Goal: Transaction & Acquisition: Download file/media

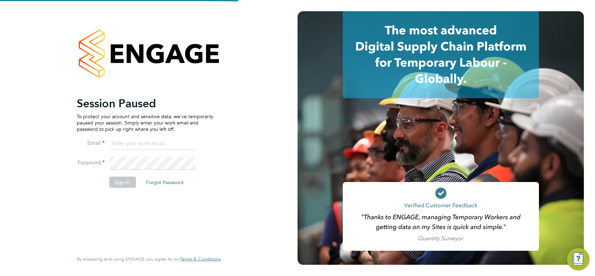
type input "[EMAIL_ADDRESS][PERSON_NAME][DOMAIN_NAME]"
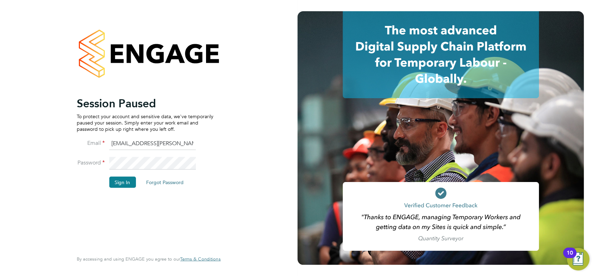
click at [119, 184] on button "Sign In" at bounding box center [122, 181] width 27 height 11
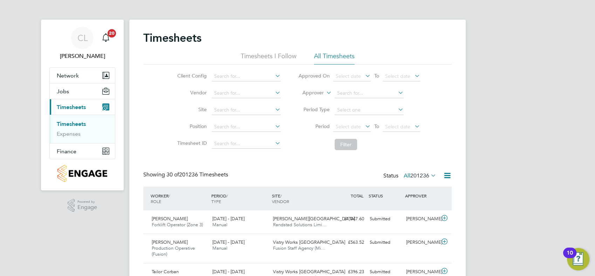
click at [312, 152] on li "Filter" at bounding box center [358, 144] width 139 height 18
click at [71, 93] on button "Jobs" at bounding box center [82, 90] width 65 height 15
click at [77, 118] on link "Placements" at bounding box center [71, 118] width 29 height 7
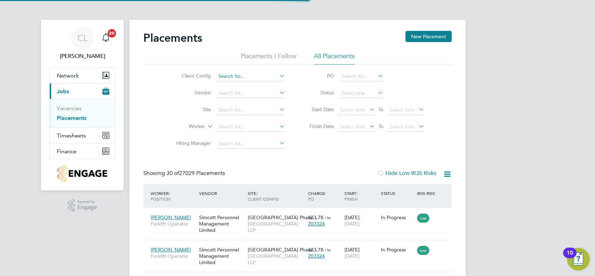
click at [242, 75] on input at bounding box center [250, 76] width 69 height 10
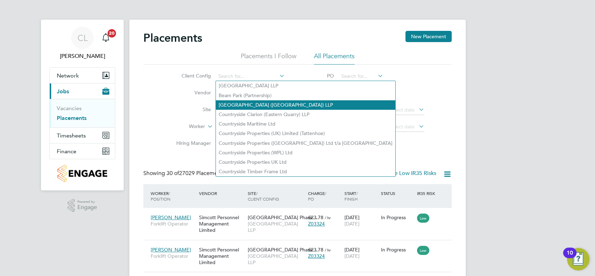
click at [253, 103] on li "Clapham Park (Metropolitan Countryside) LLP" at bounding box center [305, 104] width 179 height 9
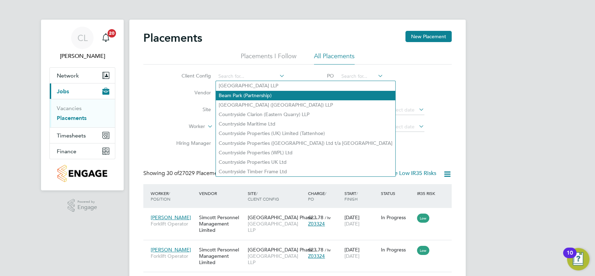
type input "Clapham Park (Metropolitan Countryside) LLP"
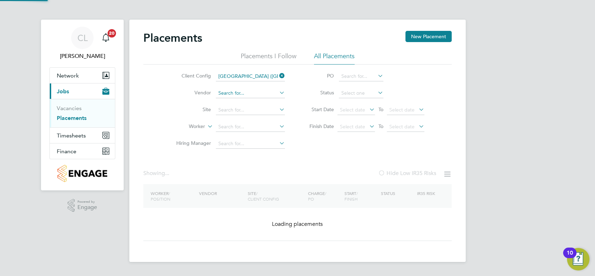
click at [238, 93] on input at bounding box center [250, 93] width 69 height 10
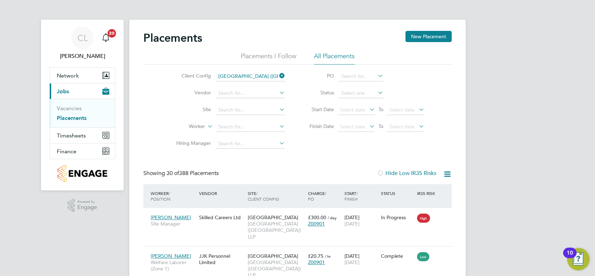
click at [260, 120] on li "JJK Personnel Limited" at bounding box center [271, 121] width 110 height 9
type input "JJK Personnel Limited"
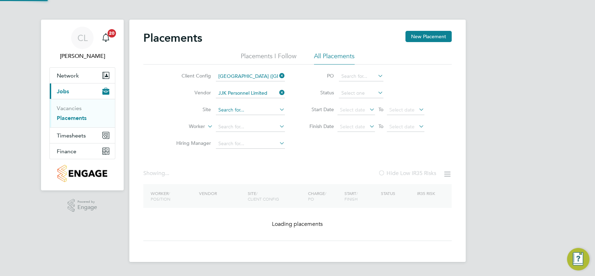
click at [241, 110] on input at bounding box center [250, 110] width 69 height 10
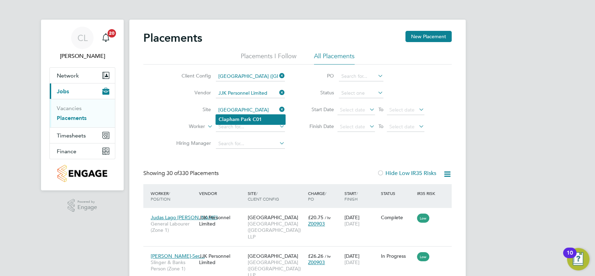
type input "Clapham Park C01"
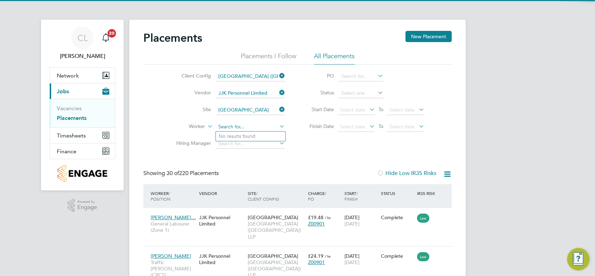
click at [253, 126] on input at bounding box center [250, 127] width 69 height 10
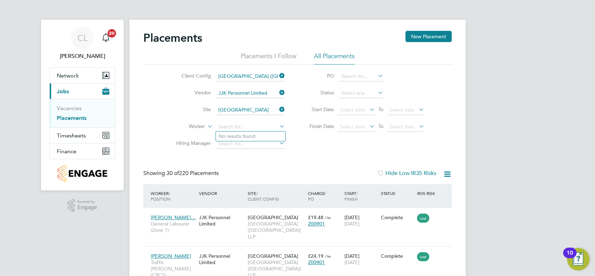
click at [278, 92] on icon at bounding box center [278, 93] width 0 height 10
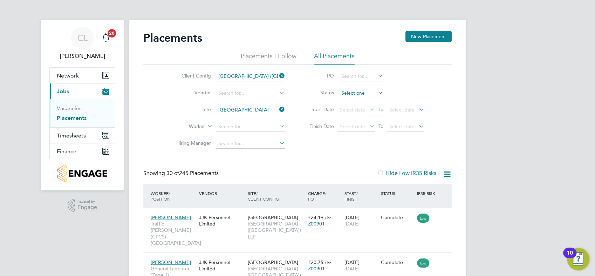
click at [372, 94] on input at bounding box center [361, 93] width 44 height 10
click at [357, 103] on li "Active" at bounding box center [361, 102] width 45 height 9
type input "Active"
drag, startPoint x: 279, startPoint y: 111, endPoint x: 274, endPoint y: 108, distance: 5.8
click at [278, 111] on icon at bounding box center [278, 109] width 0 height 10
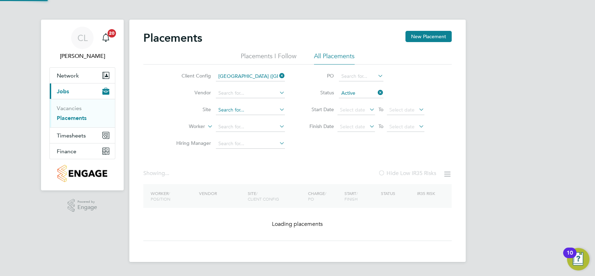
click at [252, 110] on input at bounding box center [250, 110] width 69 height 10
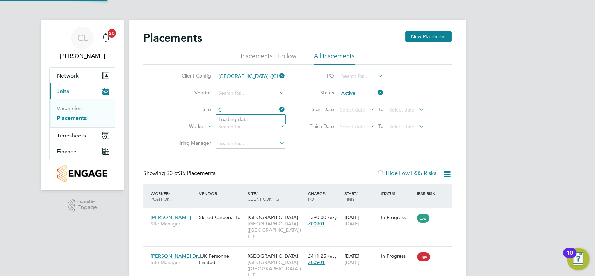
scroll to position [33, 61]
type input "Clapham Park B01"
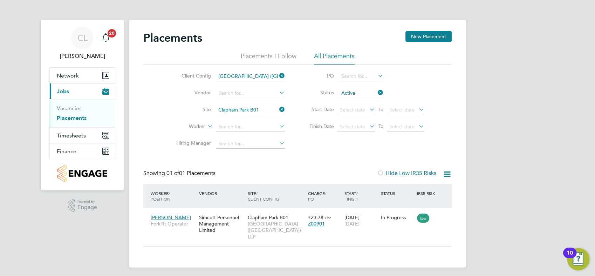
click at [278, 108] on icon at bounding box center [278, 109] width 0 height 10
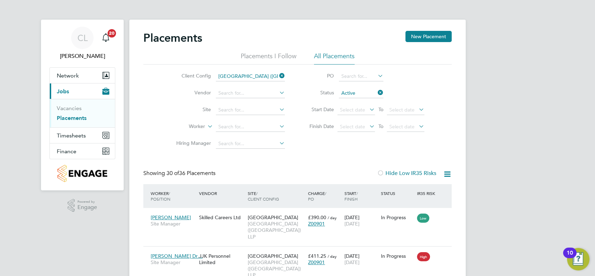
click at [278, 72] on icon at bounding box center [278, 76] width 0 height 10
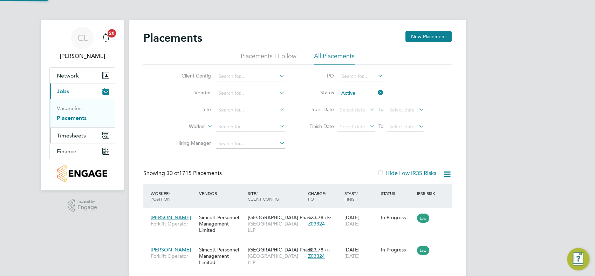
scroll to position [20, 61]
click at [78, 135] on span "Timesheets" at bounding box center [71, 135] width 29 height 7
click at [74, 123] on link "Timesheets" at bounding box center [71, 124] width 29 height 7
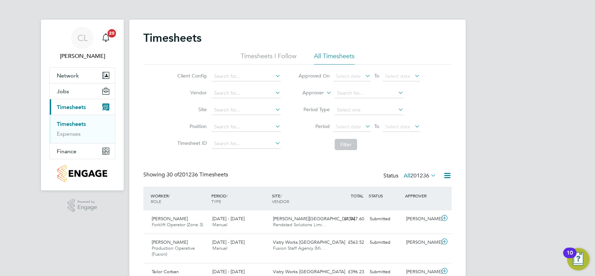
click at [274, 75] on icon at bounding box center [274, 76] width 0 height 10
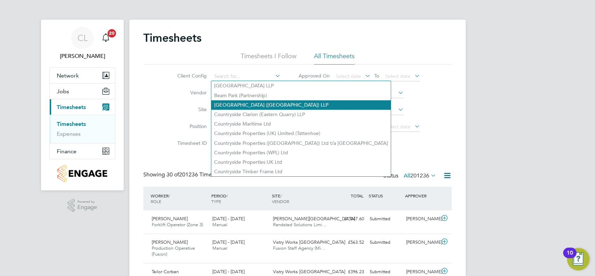
click at [267, 105] on li "Clapham Park (Metropolitan Countryside) LLP" at bounding box center [300, 104] width 179 height 9
type input "Clapham Park (Metropolitan Countryside) LLP"
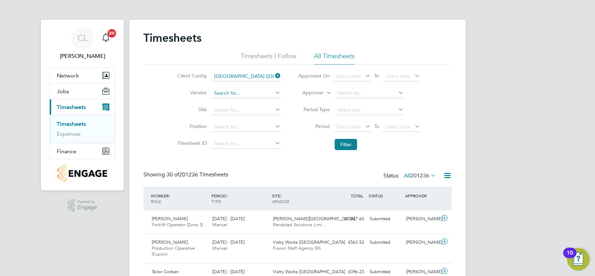
click at [246, 95] on input at bounding box center [246, 93] width 69 height 10
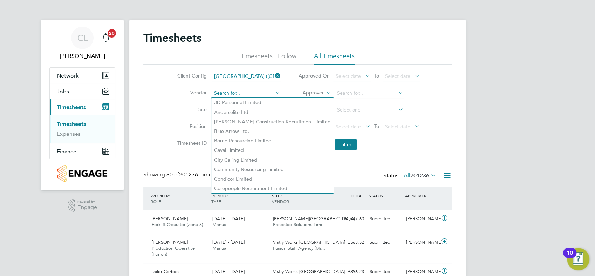
click at [246, 93] on input at bounding box center [246, 93] width 69 height 10
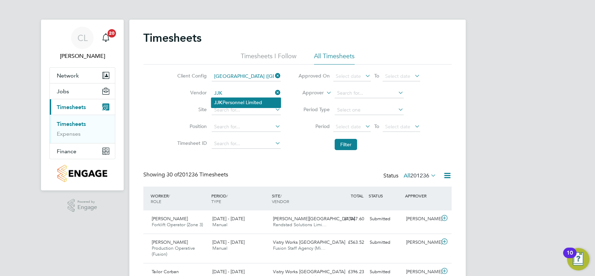
type input "JJK Personnel Limited"
click at [242, 110] on input at bounding box center [246, 110] width 69 height 10
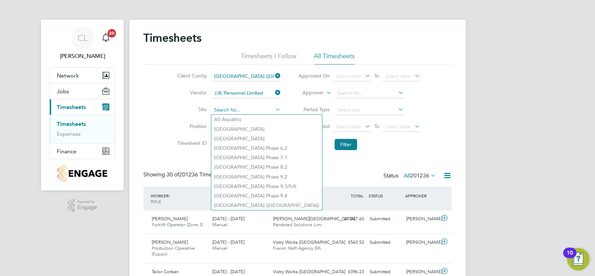
click at [243, 111] on input at bounding box center [246, 110] width 69 height 10
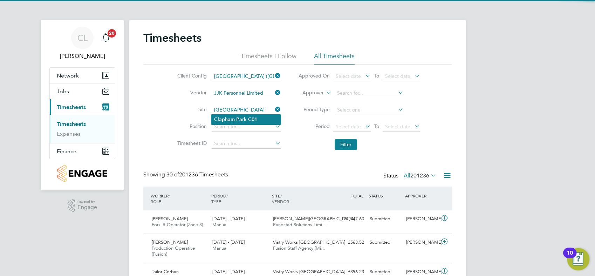
type input "Clapham Park C01"
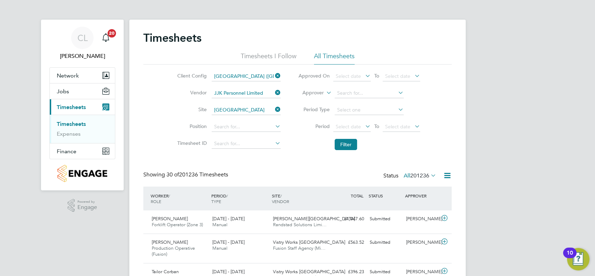
click at [364, 124] on icon at bounding box center [364, 126] width 0 height 10
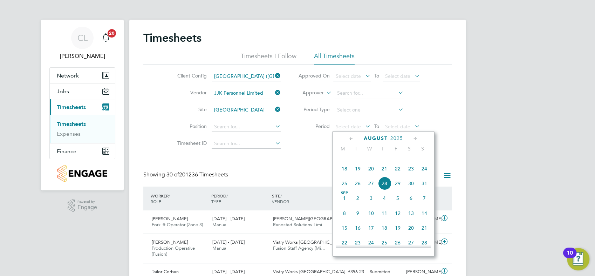
click at [352, 140] on icon at bounding box center [351, 139] width 7 height 8
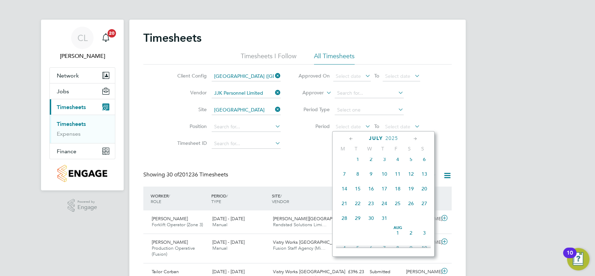
click at [345, 221] on span "28" at bounding box center [344, 217] width 13 height 13
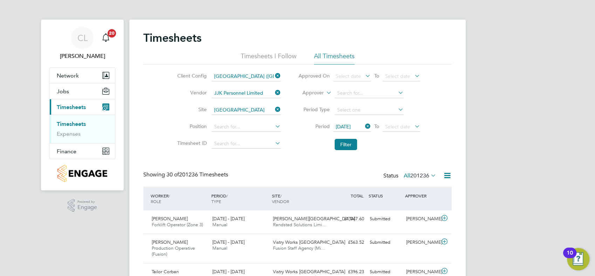
click at [413, 124] on icon at bounding box center [413, 126] width 0 height 10
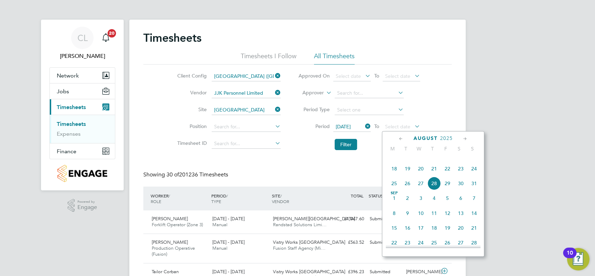
click at [435, 190] on span "28" at bounding box center [433, 183] width 13 height 13
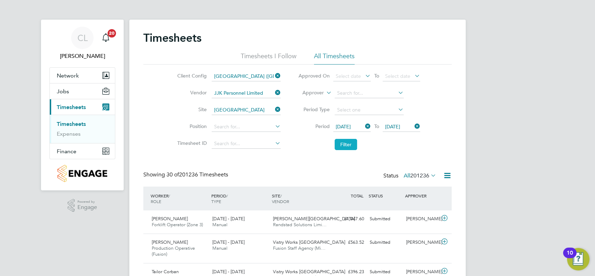
click at [353, 142] on button "Filter" at bounding box center [346, 144] width 22 height 11
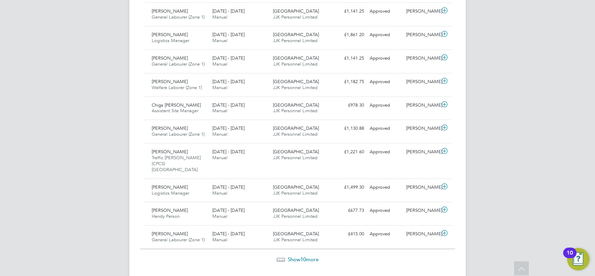
click at [308, 256] on span "Show 10 more" at bounding box center [303, 259] width 31 height 7
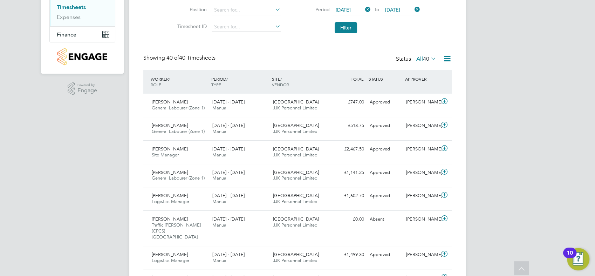
click at [449, 58] on icon at bounding box center [447, 58] width 9 height 9
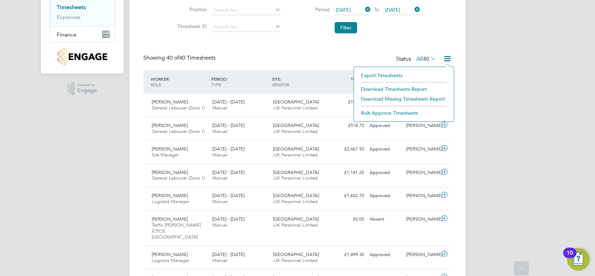
click at [401, 87] on li "Download Timesheets Report" at bounding box center [403, 89] width 93 height 10
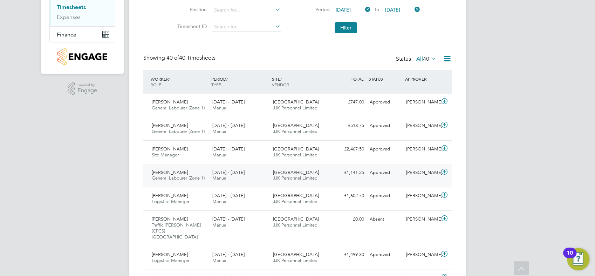
drag, startPoint x: 320, startPoint y: 64, endPoint x: 325, endPoint y: 174, distance: 110.2
click at [319, 64] on div "Showing 40 of 40 Timesheets Status All 40" at bounding box center [297, 61] width 308 height 15
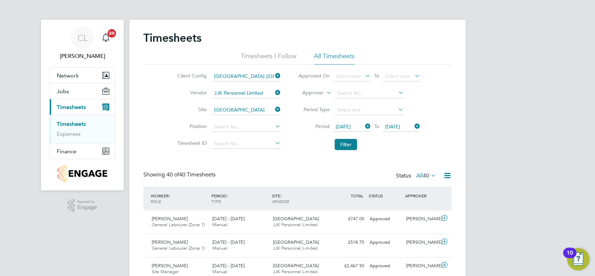
click at [274, 92] on icon at bounding box center [274, 93] width 0 height 10
click at [257, 92] on input at bounding box center [246, 93] width 69 height 10
type input "Simcott Personnel Management Limited"
click at [274, 108] on icon at bounding box center [274, 109] width 0 height 10
click at [236, 112] on input at bounding box center [246, 110] width 69 height 10
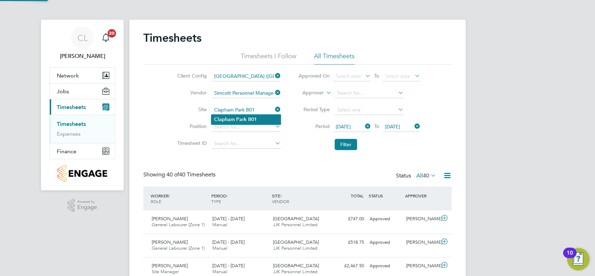
type input "Clapham Park B01"
drag, startPoint x: 345, startPoint y: 142, endPoint x: 341, endPoint y: 143, distance: 4.1
click at [345, 141] on button "Filter" at bounding box center [346, 144] width 22 height 11
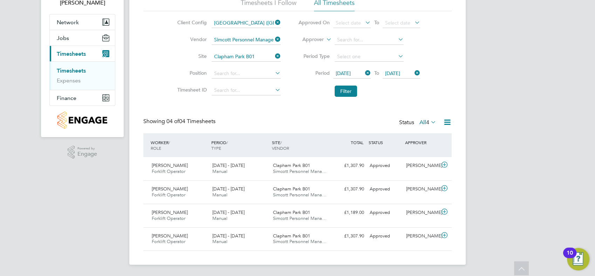
click at [446, 123] on icon at bounding box center [447, 122] width 9 height 9
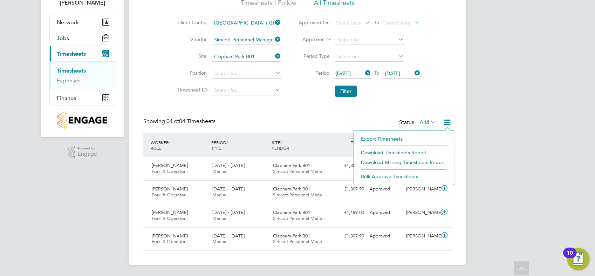
click at [403, 150] on li "Download Timesheets Report" at bounding box center [403, 152] width 93 height 10
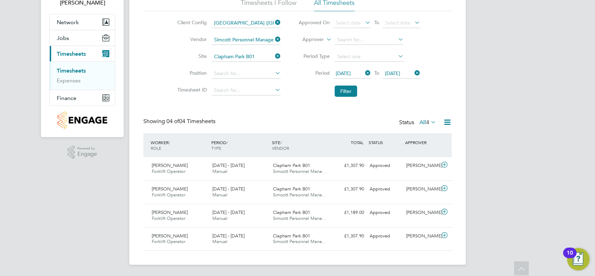
click at [266, 112] on div "Timesheets Timesheets I Follow All Timesheets Client Config Clapham Park (Metro…" at bounding box center [297, 114] width 308 height 273
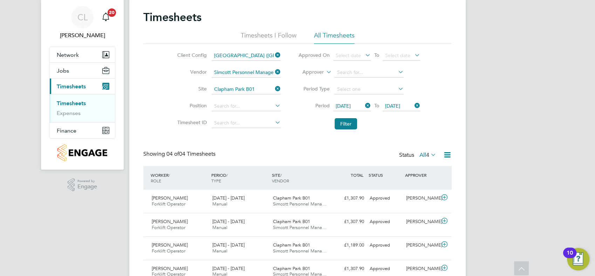
scroll to position [0, 0]
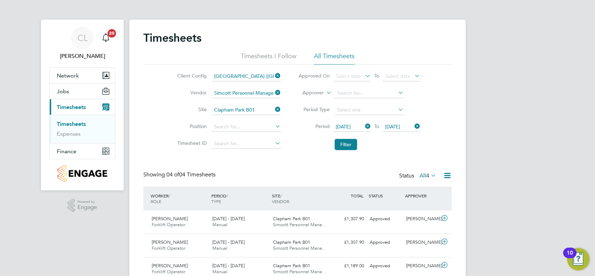
click at [274, 94] on icon at bounding box center [274, 93] width 0 height 10
click at [254, 94] on input at bounding box center [246, 93] width 69 height 10
type input "Skilled Careers Ltd"
drag, startPoint x: 343, startPoint y: 144, endPoint x: 303, endPoint y: 156, distance: 41.6
click at [343, 144] on button "Filter" at bounding box center [346, 144] width 22 height 11
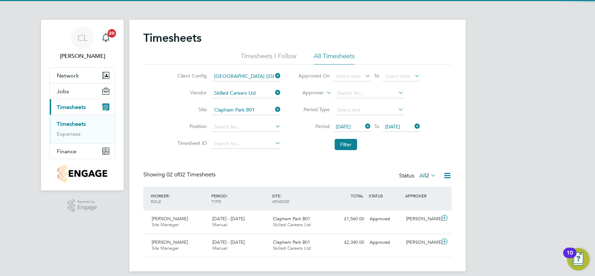
scroll to position [6, 0]
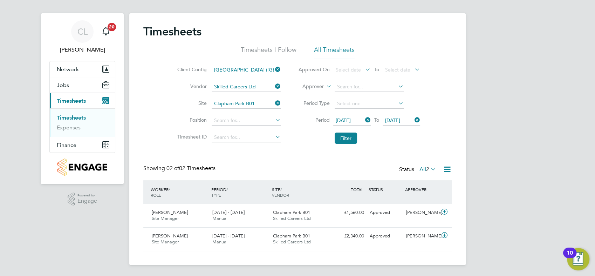
click at [452, 172] on div "Timesheets Timesheets I Follow All Timesheets Client Config Clapham Park (Metro…" at bounding box center [297, 139] width 336 height 252
click at [449, 172] on icon at bounding box center [447, 169] width 9 height 9
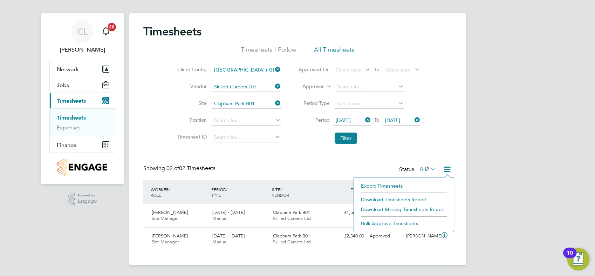
click at [405, 197] on li "Download Timesheets Report" at bounding box center [403, 199] width 93 height 10
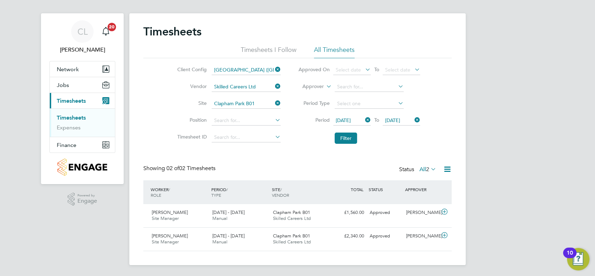
drag, startPoint x: 359, startPoint y: 170, endPoint x: 350, endPoint y: 149, distance: 23.1
click at [359, 167] on div "Showing 02 of 02 Timesheets Status All 2" at bounding box center [297, 172] width 308 height 15
drag, startPoint x: 296, startPoint y: 160, endPoint x: 342, endPoint y: 13, distance: 154.2
click at [296, 160] on div "Timesheets Timesheets I Follow All Timesheets Client Config Clapham Park (Metro…" at bounding box center [297, 138] width 308 height 226
drag, startPoint x: 280, startPoint y: 152, endPoint x: 275, endPoint y: 104, distance: 48.6
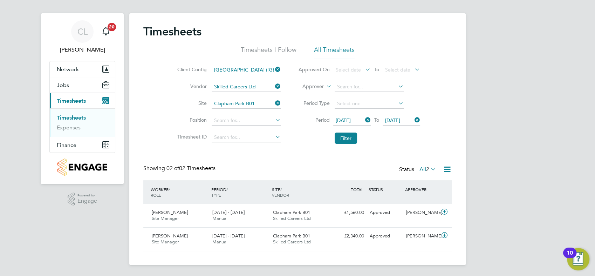
click at [280, 152] on div "Timesheets Timesheets I Follow All Timesheets Client Config Clapham Park (Metro…" at bounding box center [297, 138] width 308 height 226
drag, startPoint x: 277, startPoint y: 102, endPoint x: 261, endPoint y: 102, distance: 16.8
click at [274, 102] on icon at bounding box center [274, 103] width 0 height 10
click at [242, 102] on input at bounding box center [246, 104] width 69 height 10
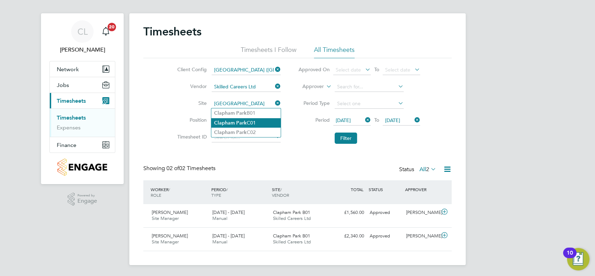
type input "Clapham Park C01"
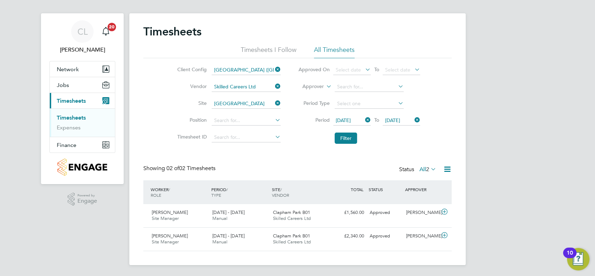
click at [349, 137] on button "Filter" at bounding box center [346, 137] width 22 height 11
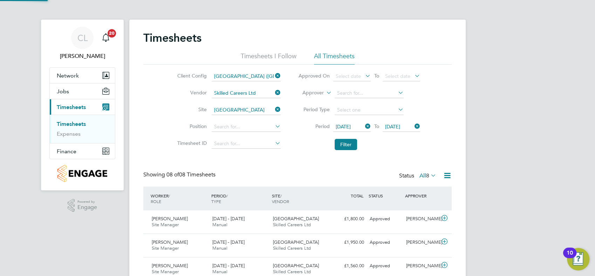
scroll to position [18, 61]
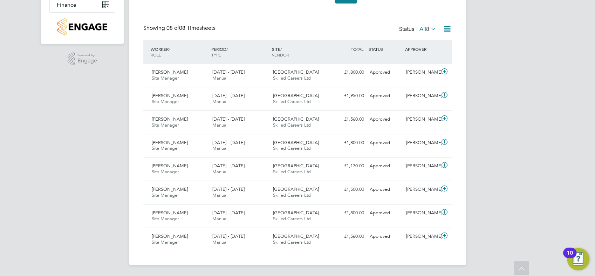
click at [446, 27] on icon at bounding box center [447, 29] width 9 height 9
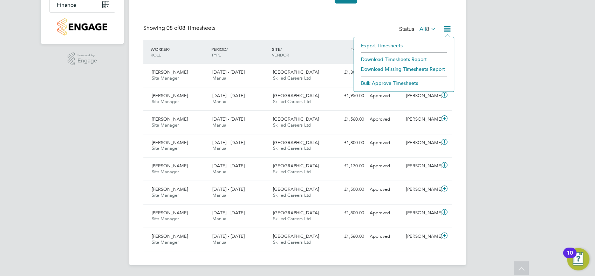
click at [396, 44] on li "Export Timesheets" at bounding box center [403, 46] width 93 height 10
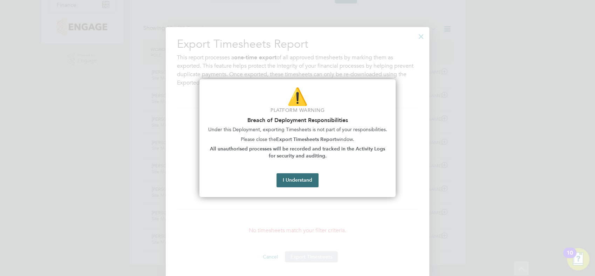
click at [307, 177] on button "I Understand" at bounding box center [297, 180] width 42 height 14
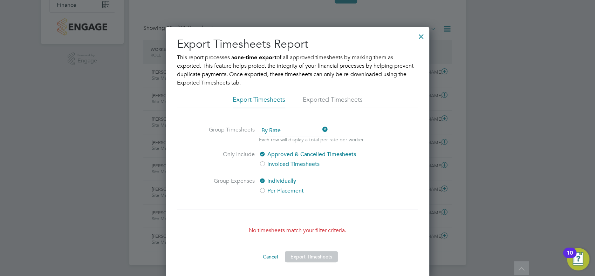
click at [416, 36] on div at bounding box center [421, 34] width 13 height 13
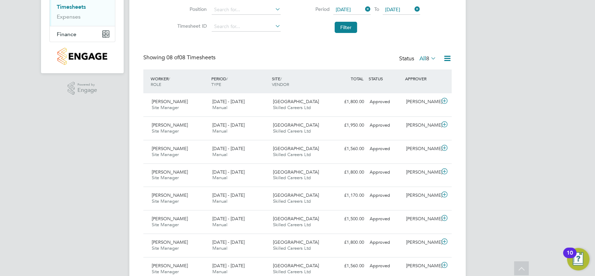
click at [443, 59] on icon at bounding box center [447, 58] width 9 height 9
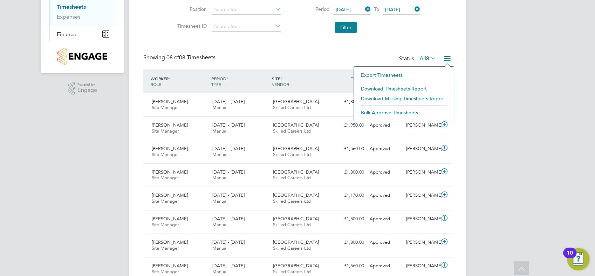
click at [398, 86] on li "Download Timesheets Report" at bounding box center [403, 89] width 93 height 10
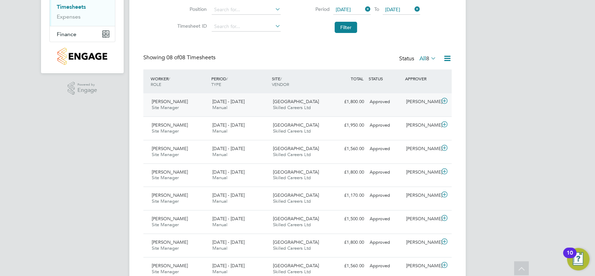
drag, startPoint x: 284, startPoint y: 51, endPoint x: 310, endPoint y: 100, distance: 55.6
click at [284, 51] on div "Timesheets Timesheets I Follow All Timesheets Client Config Clapham Park (Metro…" at bounding box center [297, 97] width 308 height 366
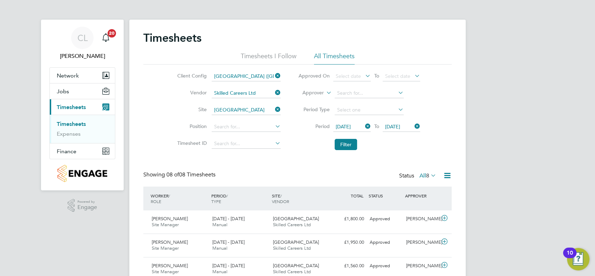
drag, startPoint x: 278, startPoint y: 170, endPoint x: 287, endPoint y: 115, distance: 56.0
click at [278, 170] on div "Timesheets Timesheets I Follow All Timesheets Client Config Clapham Park (Metro…" at bounding box center [297, 214] width 308 height 366
